Goal: Information Seeking & Learning: Learn about a topic

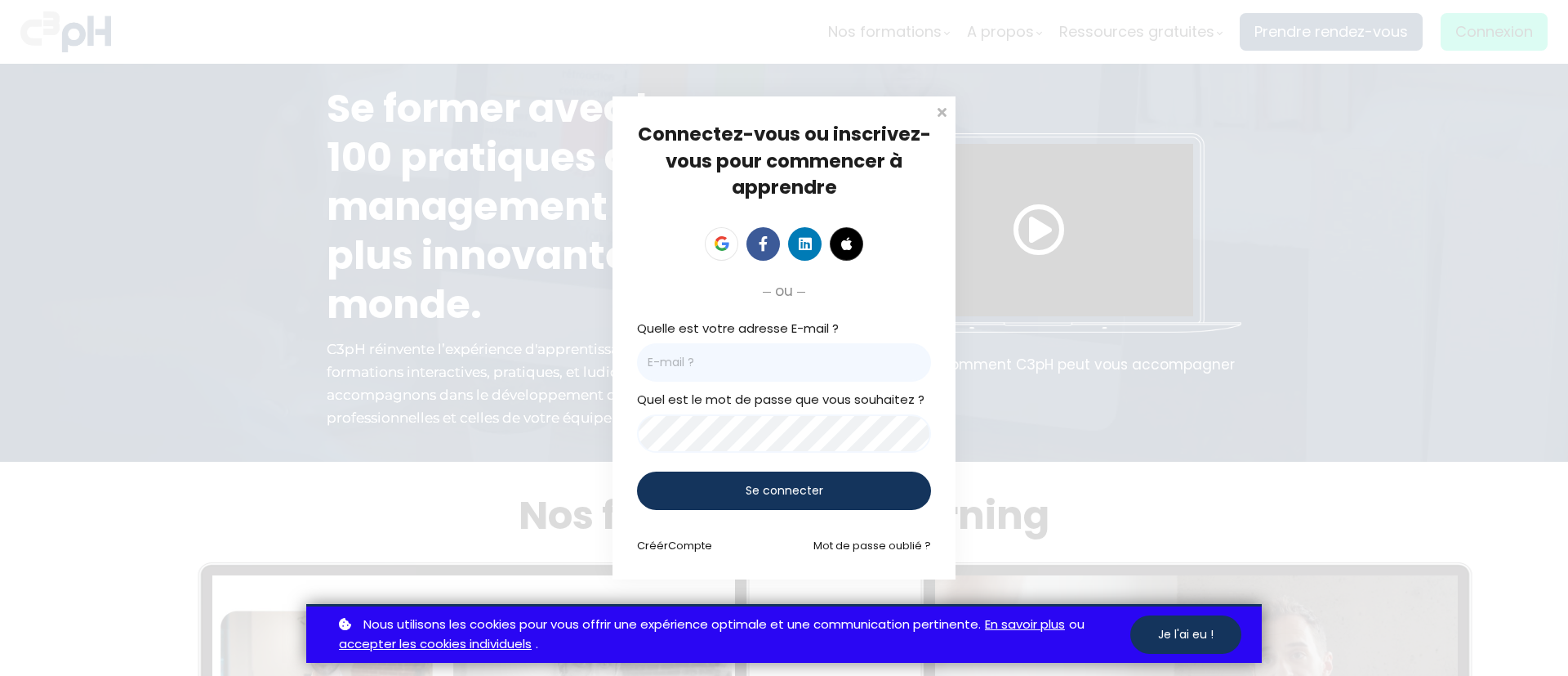
click at [940, 112] on span at bounding box center [942, 110] width 17 height 17
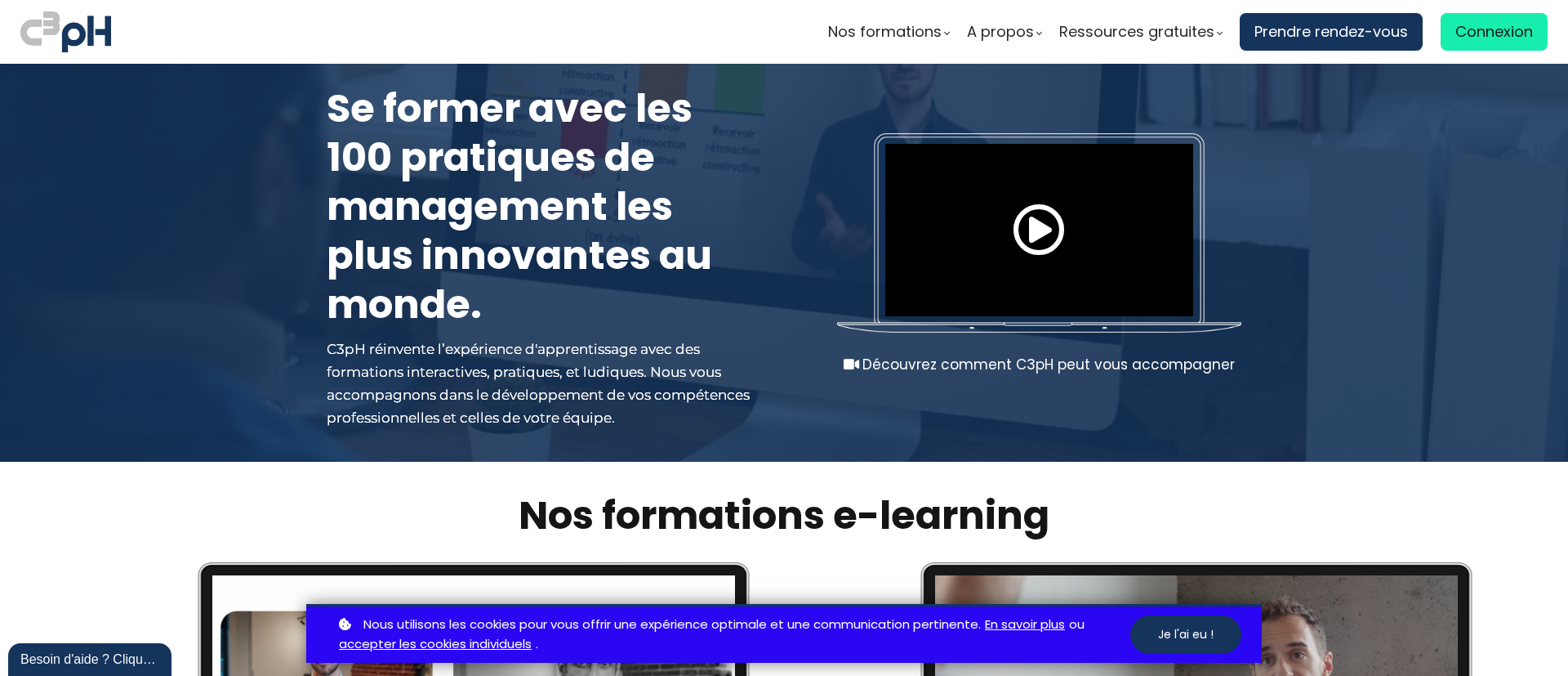
drag, startPoint x: 1260, startPoint y: 0, endPoint x: 1493, endPoint y: 318, distance: 394.2
click at [1502, 324] on div at bounding box center [784, 262] width 1568 height 398
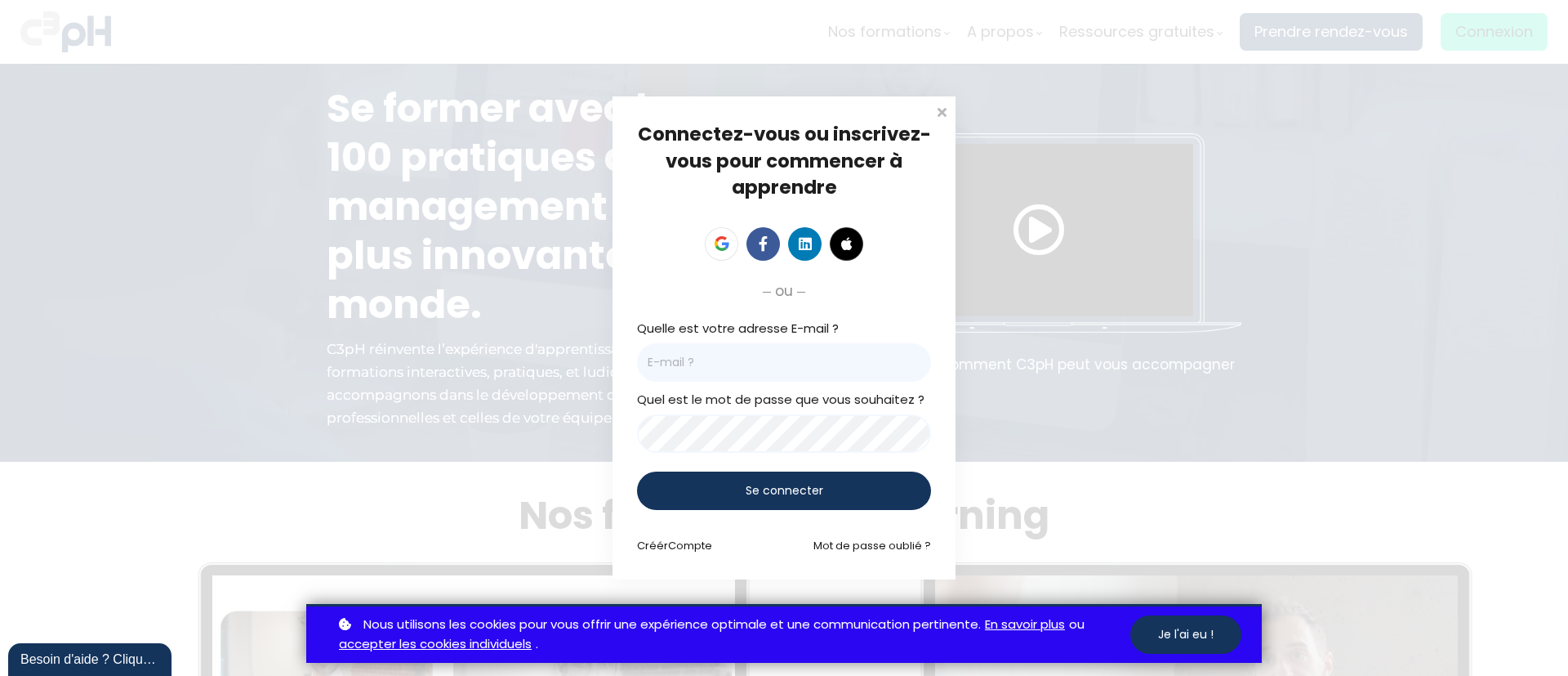
click at [945, 112] on span at bounding box center [942, 110] width 17 height 17
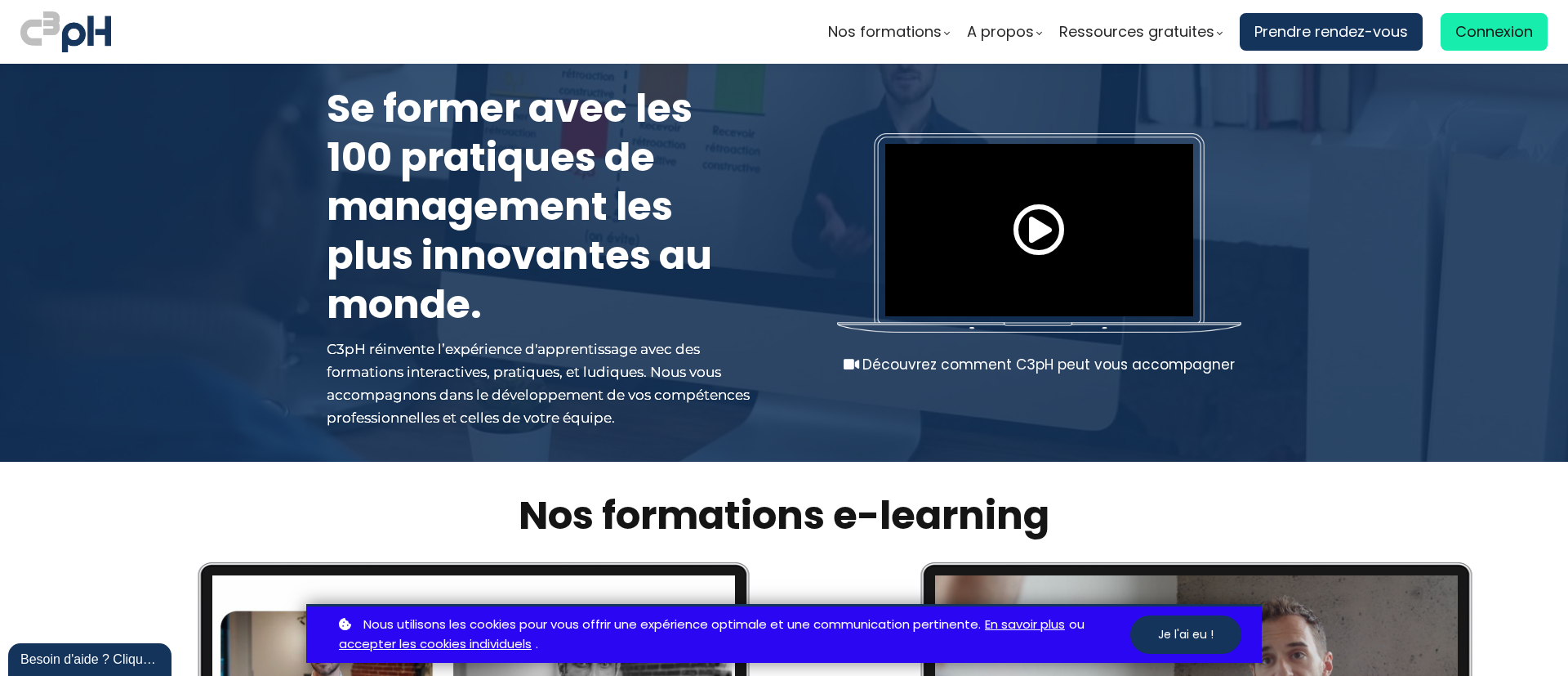
drag, startPoint x: 1445, startPoint y: 0, endPoint x: 1483, endPoint y: 229, distance: 232.1
click at [1483, 229] on div at bounding box center [784, 262] width 1568 height 398
click at [1187, 627] on button "Je l'ai eu !" at bounding box center [1186, 634] width 111 height 38
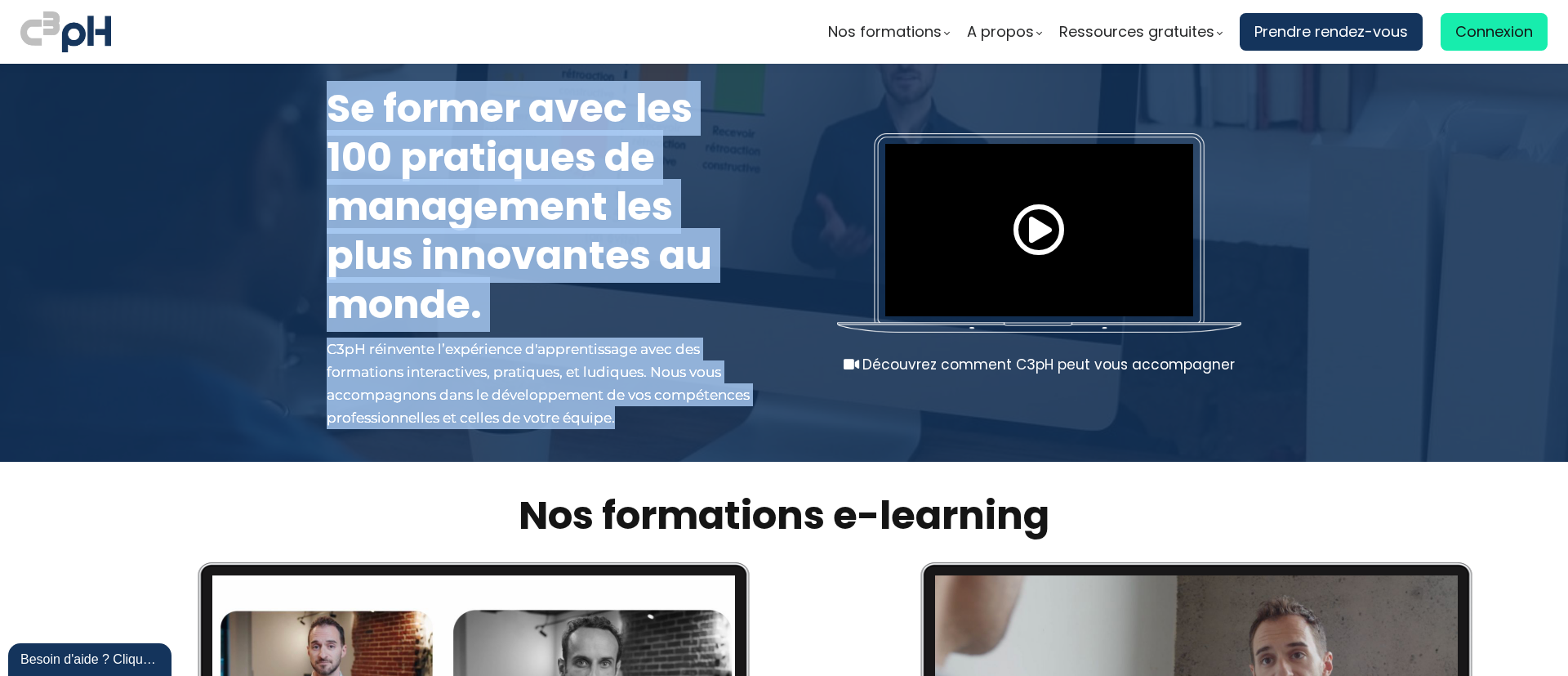
drag, startPoint x: 1555, startPoint y: 67, endPoint x: 1567, endPoint y: 237, distance: 170.4
click at [1567, 241] on div "Nos formations Nos formations e-learning Nos formations en direct A propos" at bounding box center [784, 338] width 1568 height 676
